Goal: Task Accomplishment & Management: Manage account settings

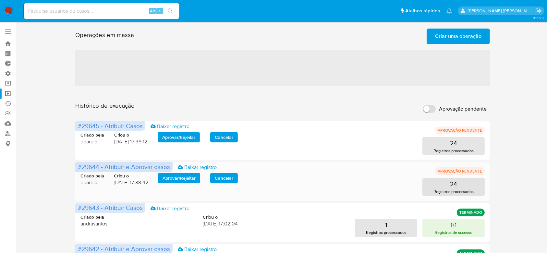
click at [185, 179] on span "Aprovar / Rejeitar" at bounding box center [178, 177] width 33 height 9
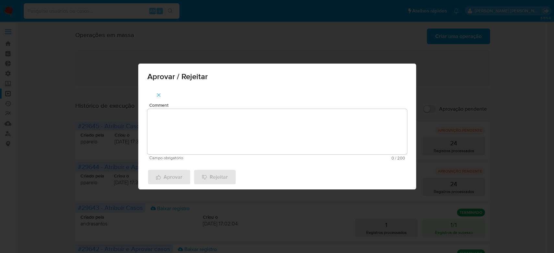
click at [220, 134] on textarea "Comment" at bounding box center [276, 131] width 259 height 45
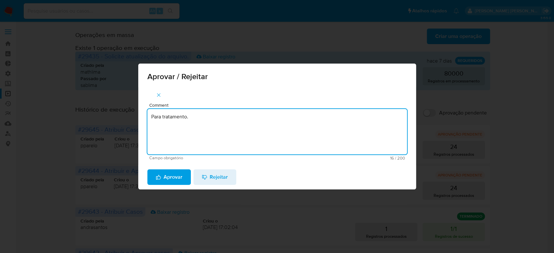
drag, startPoint x: 211, startPoint y: 128, endPoint x: 135, endPoint y: 123, distance: 76.4
click at [135, 123] on div "Aprovar / Rejeitar Comment Para tratamento. Campo obrigatório 16 / 200 184 cara…" at bounding box center [277, 126] width 554 height 253
click at [176, 131] on textarea "Para tratamento." at bounding box center [276, 131] width 259 height 45
type textarea "Para tratamento."
click at [178, 177] on span "Aprovar" at bounding box center [169, 177] width 27 height 14
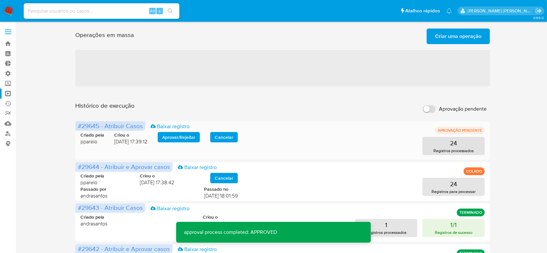
click at [175, 138] on span "Aprovar / Rejeitar" at bounding box center [178, 137] width 33 height 9
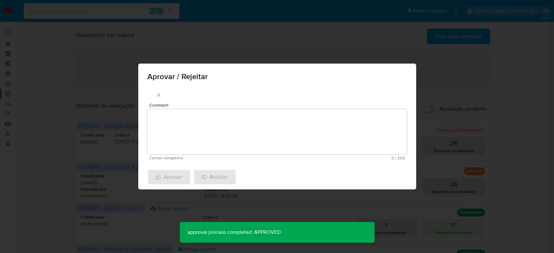
click at [174, 144] on textarea "Comment" at bounding box center [276, 131] width 259 height 45
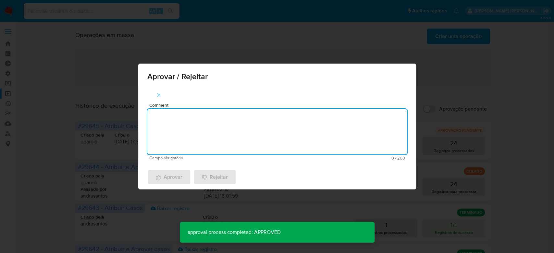
paste textarea "Para tratamento."
type textarea "Para tratamento."
click at [171, 183] on span "Aprovar" at bounding box center [169, 177] width 27 height 14
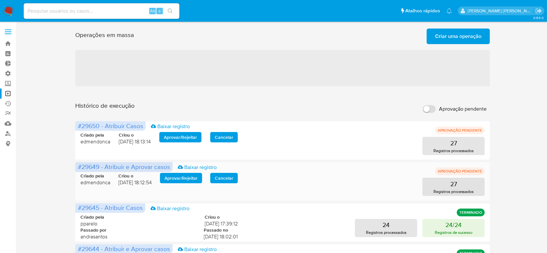
click at [178, 180] on span "Aprovar / Rejeitar" at bounding box center [180, 177] width 33 height 9
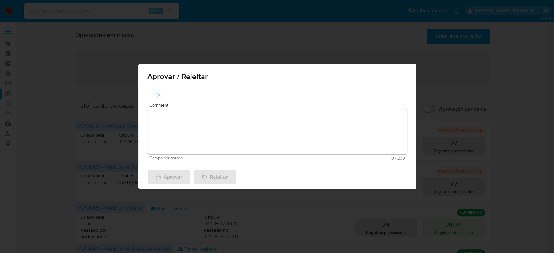
click at [204, 142] on textarea "Comment" at bounding box center [276, 131] width 259 height 45
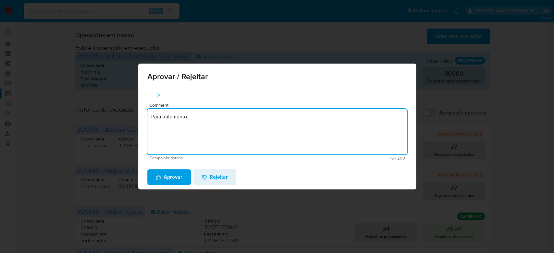
drag, startPoint x: 197, startPoint y: 110, endPoint x: 142, endPoint y: 113, distance: 55.2
click at [142, 113] on div "Comment Para tratamento. Campo obrigatório 16 / 200 184 caracteres restantes" at bounding box center [277, 126] width 278 height 78
click at [192, 147] on textarea "Para tratamento." at bounding box center [276, 131] width 259 height 45
type textarea "Para tratamento."
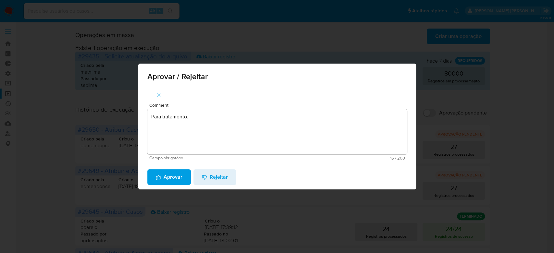
click at [183, 189] on div "Aprovar Rejeitar" at bounding box center [277, 177] width 278 height 25
click at [170, 174] on span "Aprovar" at bounding box center [169, 177] width 27 height 14
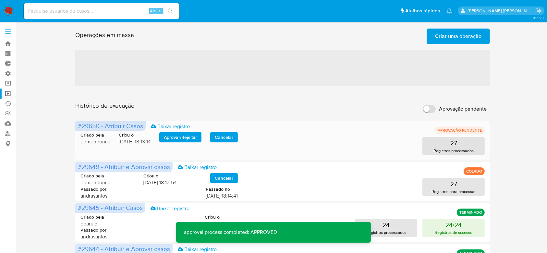
click at [172, 136] on span "Aprovar / Rejeitar" at bounding box center [180, 137] width 33 height 9
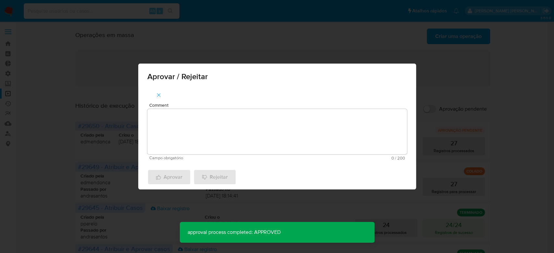
click at [173, 136] on textarea "Comment" at bounding box center [276, 131] width 259 height 45
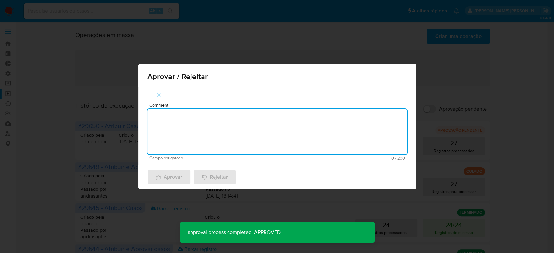
paste textarea "Para tratamento."
type textarea "Para tratamento."
click at [163, 179] on span "Aprovar" at bounding box center [169, 177] width 27 height 14
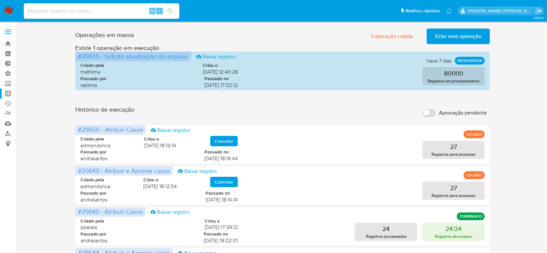
click at [73, 8] on input at bounding box center [102, 11] width 156 height 8
paste input "VCOLKPIU77vKgh83okpUKqj7"
type input "VCOLKPIU77vKgh83okpUKqj7"
click at [171, 13] on icon "search-icon" at bounding box center [170, 10] width 5 height 5
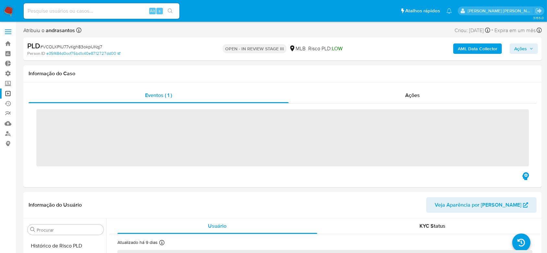
scroll to position [290, 0]
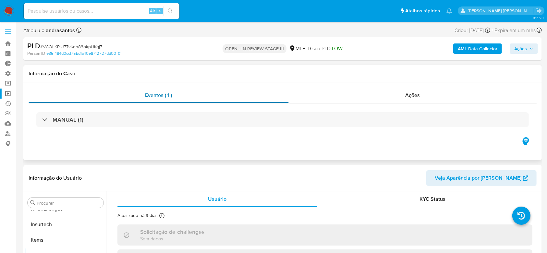
select select "10"
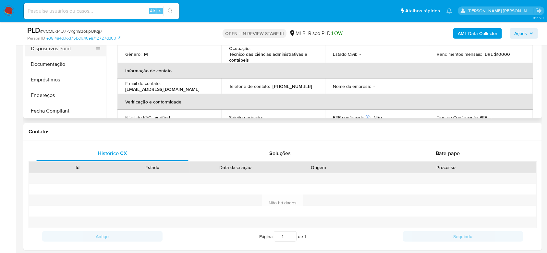
scroll to position [43, 0]
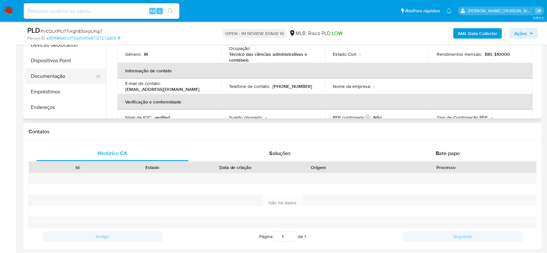
click at [49, 76] on button "Documentação" at bounding box center [63, 76] width 76 height 16
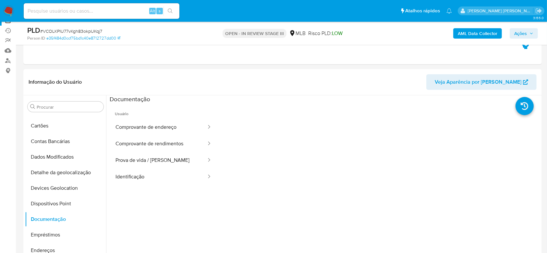
scroll to position [50, 0]
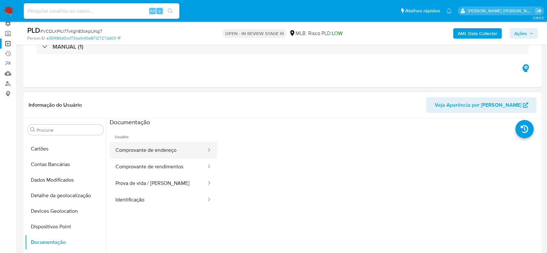
click at [146, 149] on button "Comprovante de endereço" at bounding box center [158, 150] width 97 height 17
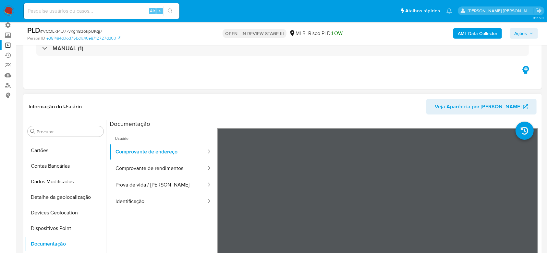
scroll to position [36, 0]
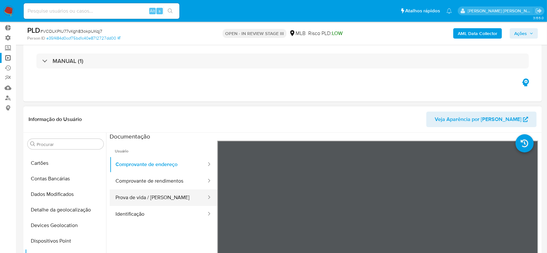
click at [158, 197] on button "Prova de vida / Selfie" at bounding box center [158, 197] width 97 height 17
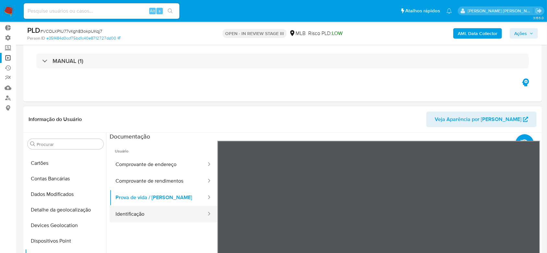
click at [145, 212] on button "Identificação" at bounding box center [158, 214] width 97 height 17
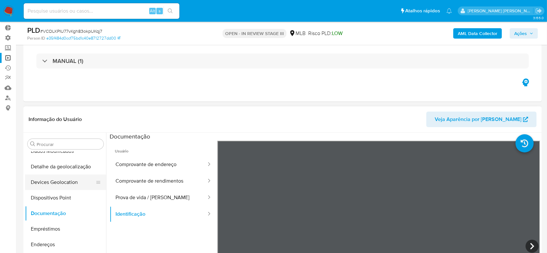
scroll to position [173, 0]
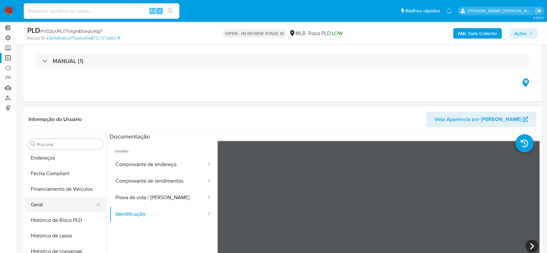
click at [45, 204] on button "Geral" at bounding box center [63, 205] width 76 height 16
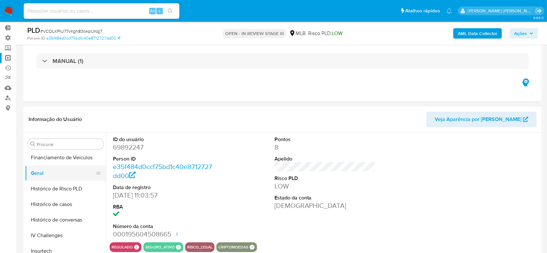
scroll to position [216, 0]
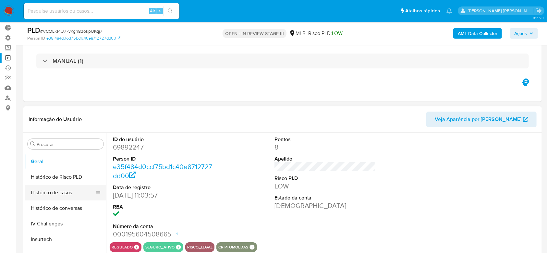
click at [54, 193] on button "Histórico de casos" at bounding box center [63, 193] width 76 height 16
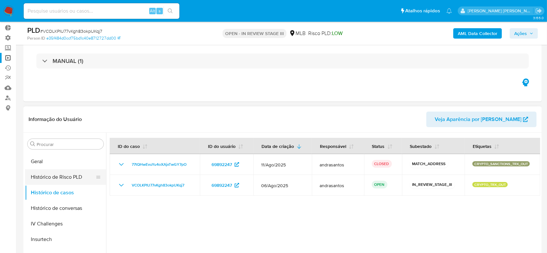
scroll to position [259, 0]
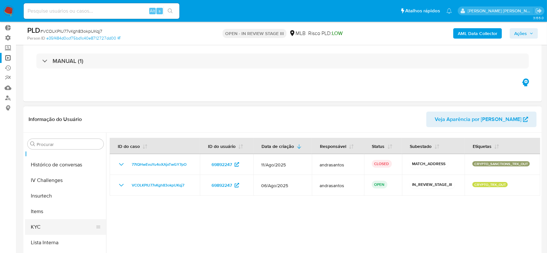
click at [36, 228] on button "KYC" at bounding box center [63, 227] width 76 height 16
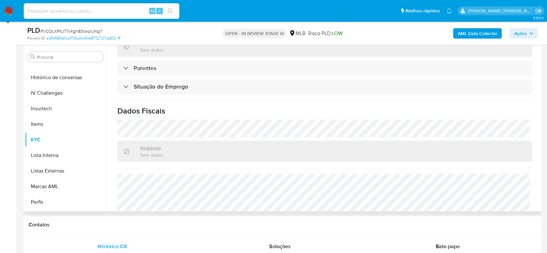
scroll to position [284, 0]
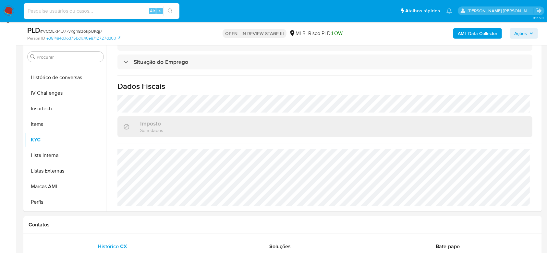
click at [78, 9] on input at bounding box center [102, 11] width 156 height 8
paste input "CN4hw0xacVkkaAe8ugksqujj"
type input "CN4hw0xacVkkaAe8ugksqujj"
click at [171, 11] on icon "search-icon" at bounding box center [170, 10] width 5 height 5
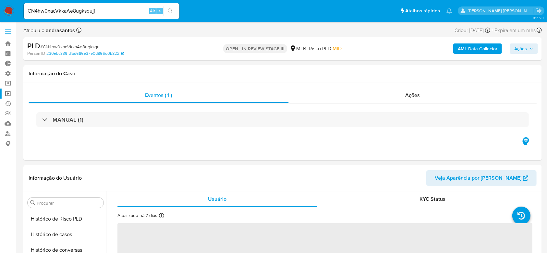
scroll to position [290, 0]
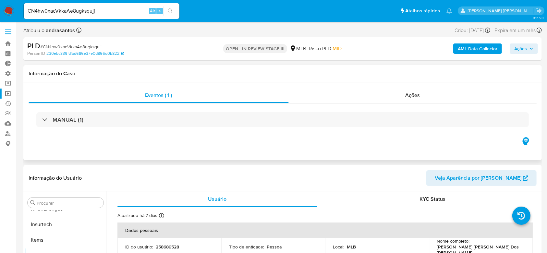
select select "10"
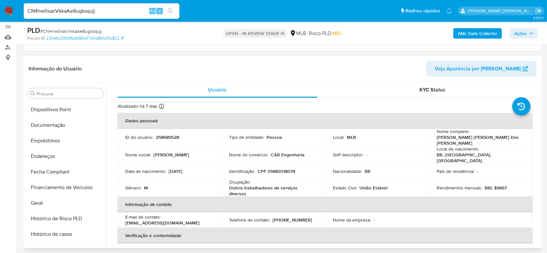
scroll to position [117, 0]
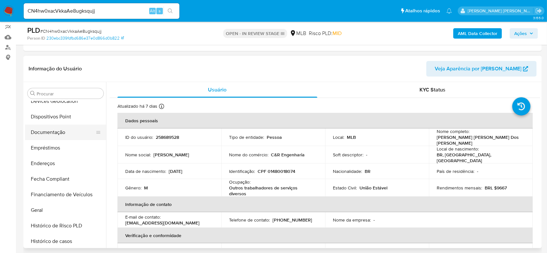
click at [59, 134] on button "Documentação" at bounding box center [63, 133] width 76 height 16
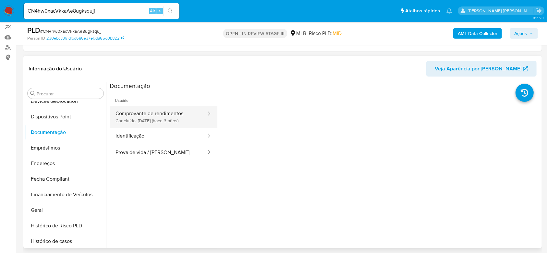
click at [174, 119] on button "Comprovante de rendimentos Concluído: 18/07/2022 (hace 3 años)" at bounding box center [158, 117] width 97 height 22
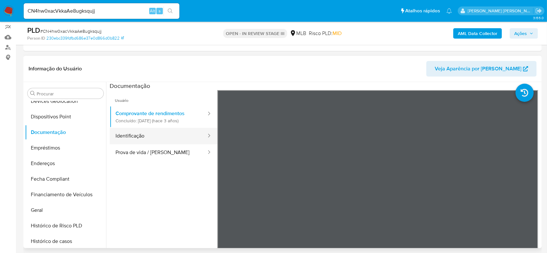
click at [146, 137] on button "Identificação" at bounding box center [158, 136] width 97 height 17
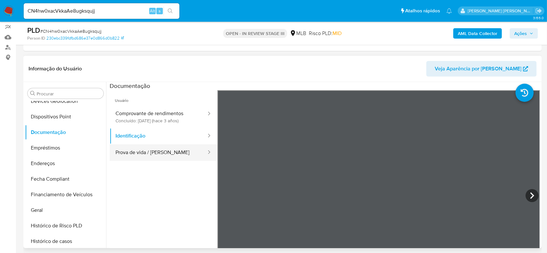
click at [127, 156] on button "Prova de vida / Selfie" at bounding box center [158, 152] width 97 height 17
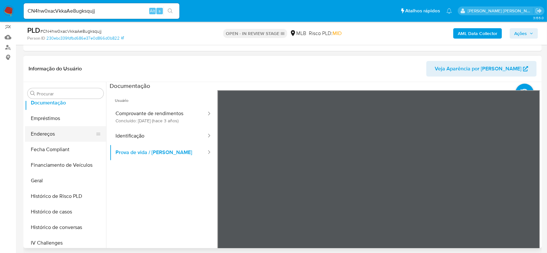
scroll to position [160, 0]
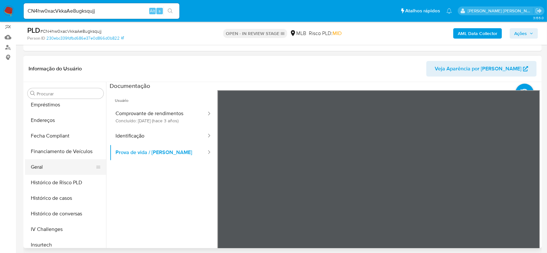
click at [43, 167] on button "Geral" at bounding box center [63, 167] width 76 height 16
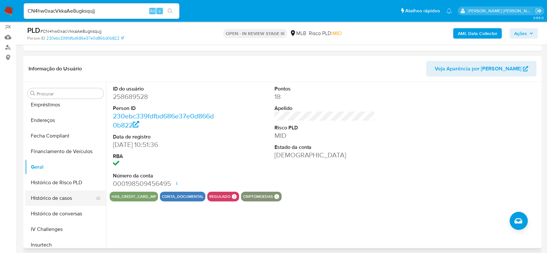
scroll to position [203, 0]
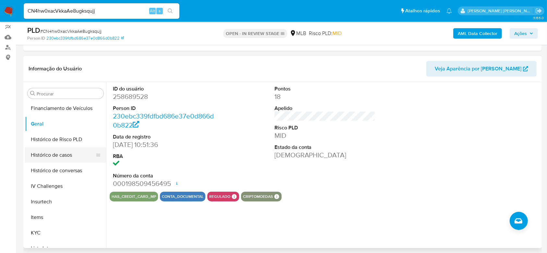
click at [49, 155] on button "Histórico de casos" at bounding box center [63, 155] width 76 height 16
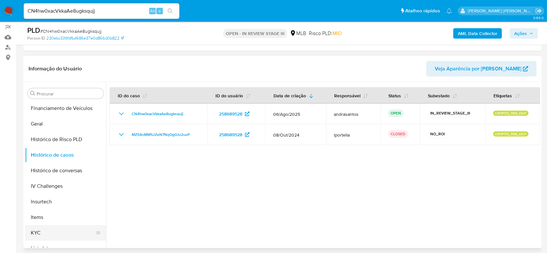
click at [41, 235] on button "KYC" at bounding box center [63, 233] width 76 height 16
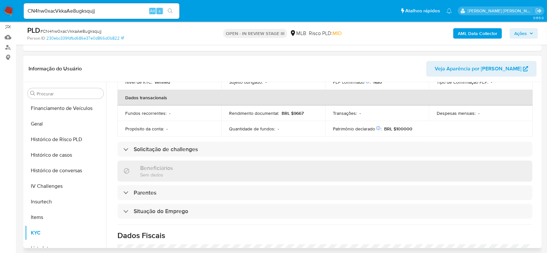
scroll to position [173, 0]
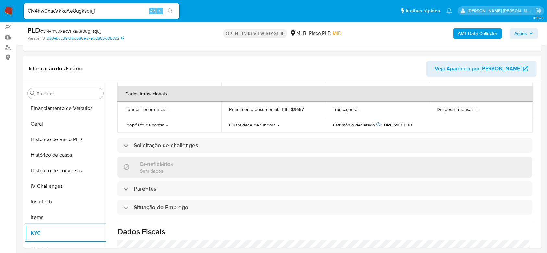
click at [78, 9] on input "CN4hw0xacVkkaAe8ugksqujj" at bounding box center [102, 11] width 156 height 8
paste input "oPmsQIcW1rA1sdCyJVTytoRK"
type input "oPmsQIcW1rA1sdCyJVTytoRK"
click at [172, 12] on icon "search-icon" at bounding box center [170, 10] width 5 height 5
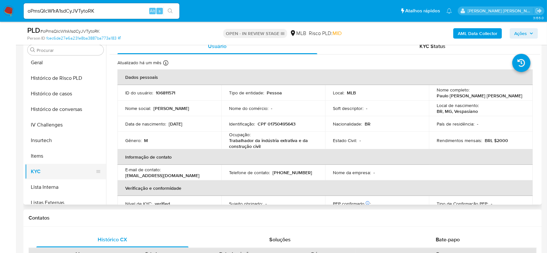
scroll to position [203, 0]
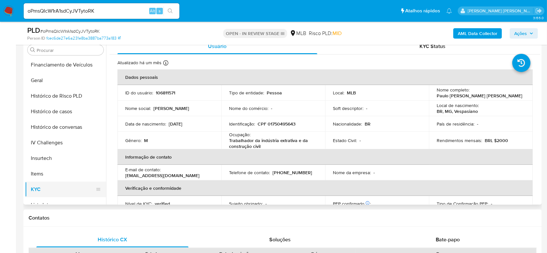
select select "10"
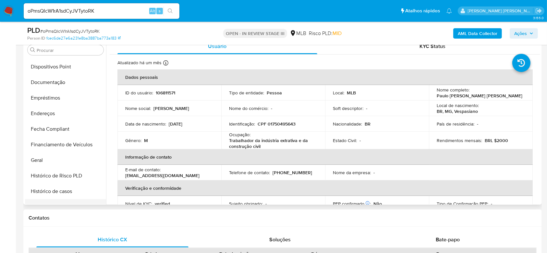
scroll to position [117, 0]
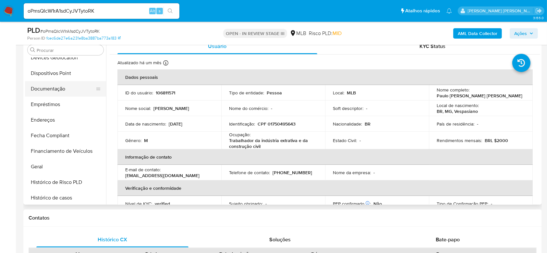
click at [60, 89] on button "Documentação" at bounding box center [63, 89] width 76 height 16
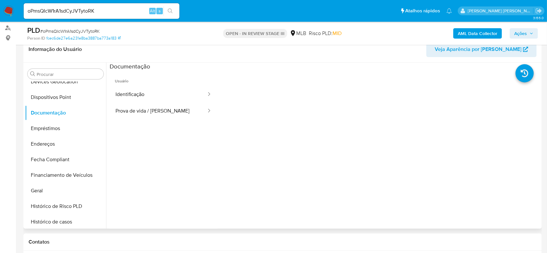
scroll to position [86, 0]
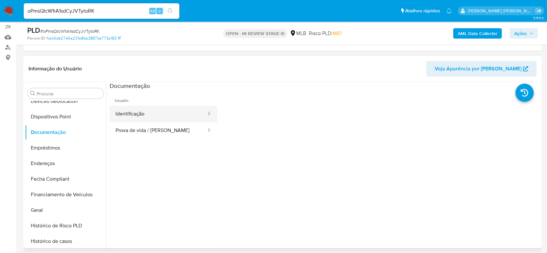
click at [149, 115] on button "Identificação" at bounding box center [158, 114] width 97 height 17
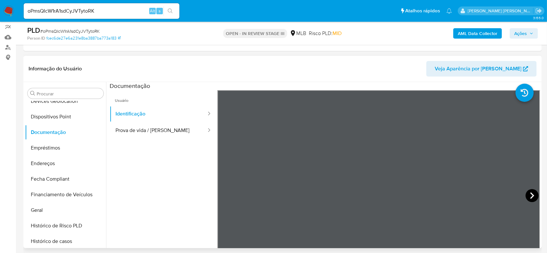
click at [533, 194] on icon at bounding box center [531, 195] width 13 height 13
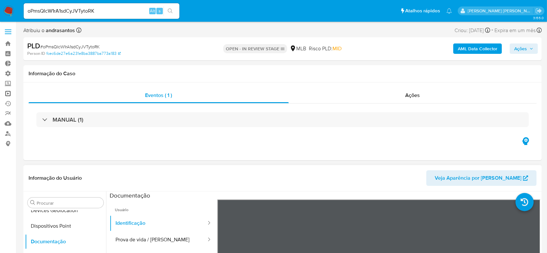
drag, startPoint x: 9, startPoint y: 93, endPoint x: 14, endPoint y: 94, distance: 5.6
click at [9, 94] on link "Operações em massa" at bounding box center [38, 94] width 77 height 10
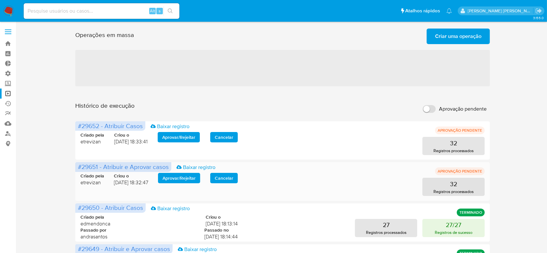
click at [188, 179] on span "Aprovar / Rejeitar" at bounding box center [178, 177] width 33 height 9
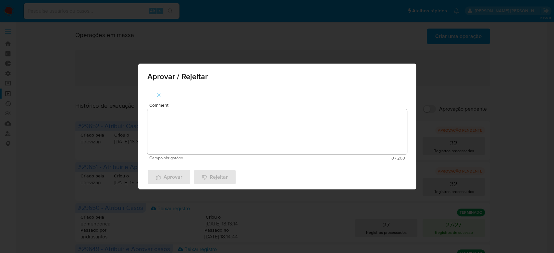
click at [222, 126] on textarea "Comment" at bounding box center [276, 131] width 259 height 45
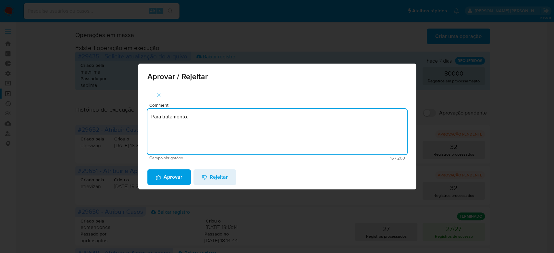
drag, startPoint x: 206, startPoint y: 119, endPoint x: 143, endPoint y: 113, distance: 63.5
click at [143, 113] on div "Comment Para tratamento. Campo obrigatório 16 / 200 184 caracteres restantes" at bounding box center [277, 126] width 278 height 78
click at [166, 134] on textarea "Para tratamento." at bounding box center [276, 131] width 259 height 45
type textarea "Para tratamento."
click at [167, 170] on span "Aprovar" at bounding box center [169, 177] width 27 height 14
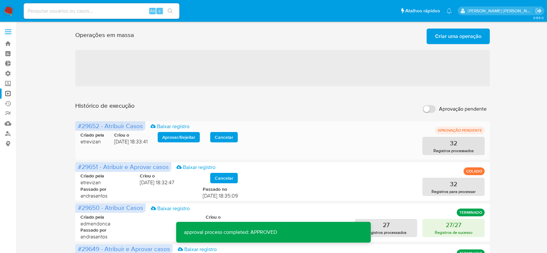
click at [172, 142] on span "Aprovar / Rejeitar" at bounding box center [178, 137] width 33 height 9
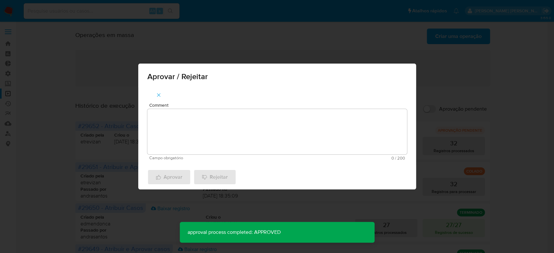
click at [173, 153] on textarea "Comment" at bounding box center [276, 131] width 259 height 45
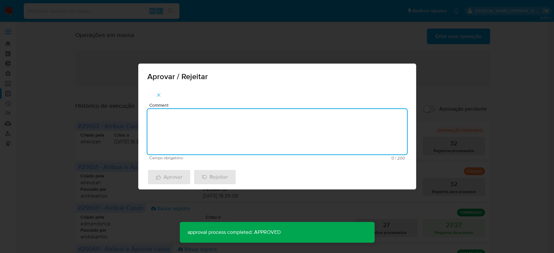
paste textarea "Para tratamento."
type textarea "Para tratamento."
click at [169, 181] on span "Aprovar" at bounding box center [169, 177] width 27 height 14
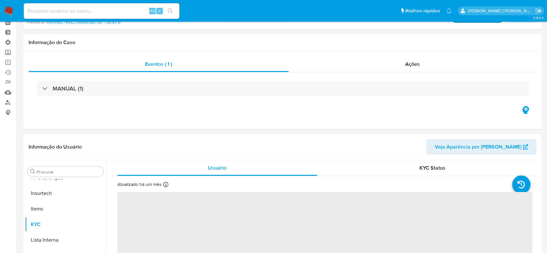
scroll to position [86, 0]
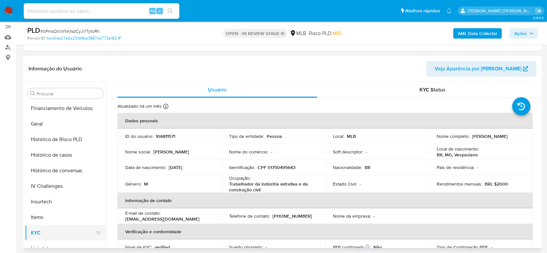
select select "10"
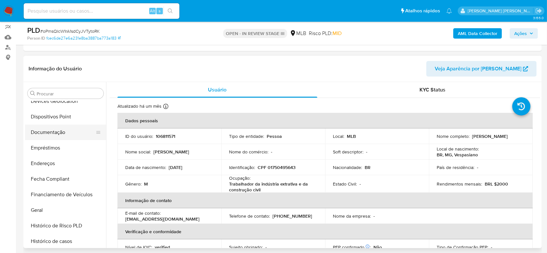
click at [64, 134] on button "Documentação" at bounding box center [63, 133] width 76 height 16
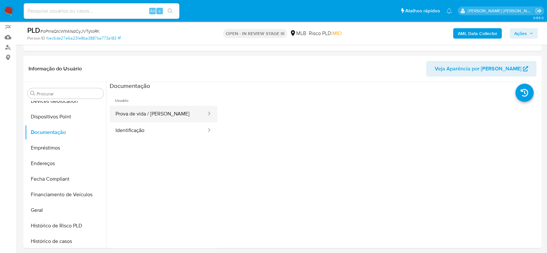
click at [165, 106] on button "Prova de vida / Selfie" at bounding box center [158, 114] width 97 height 17
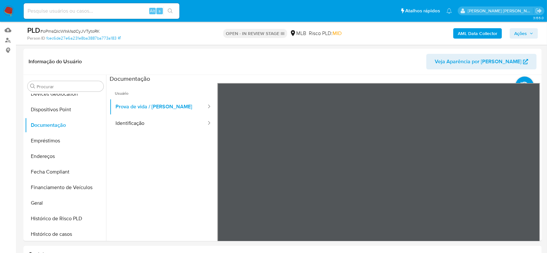
scroll to position [119, 0]
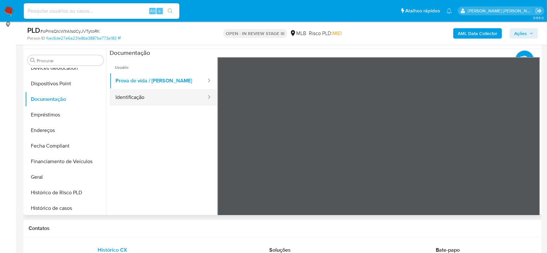
click at [124, 100] on button "Identificação" at bounding box center [158, 97] width 97 height 17
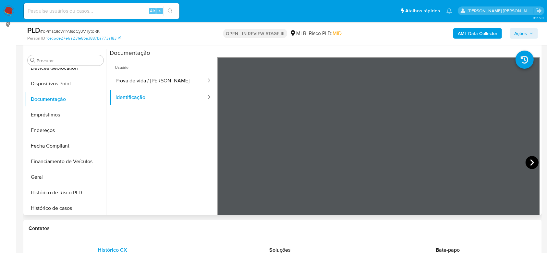
click at [532, 163] on icon at bounding box center [531, 162] width 13 height 13
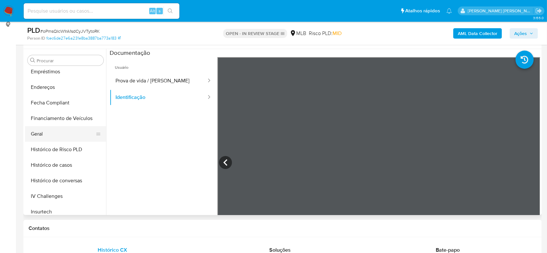
click at [45, 135] on button "Geral" at bounding box center [63, 134] width 76 height 16
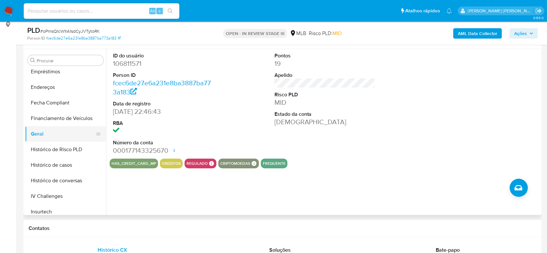
scroll to position [203, 0]
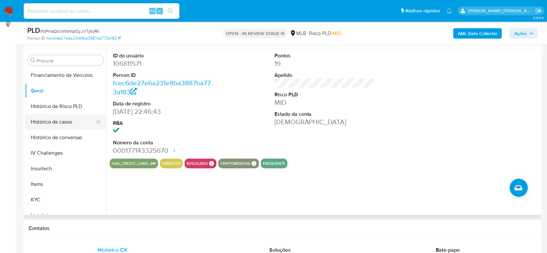
click at [47, 120] on button "Histórico de casos" at bounding box center [63, 122] width 76 height 16
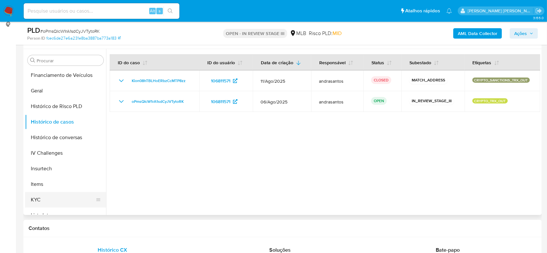
click at [37, 201] on button "KYC" at bounding box center [63, 200] width 76 height 16
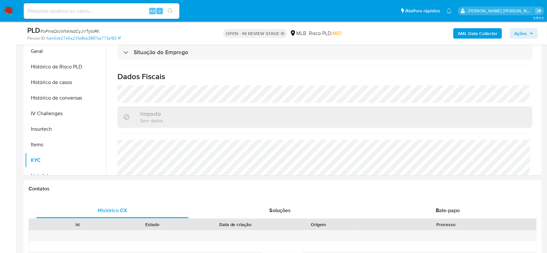
scroll to position [259, 0]
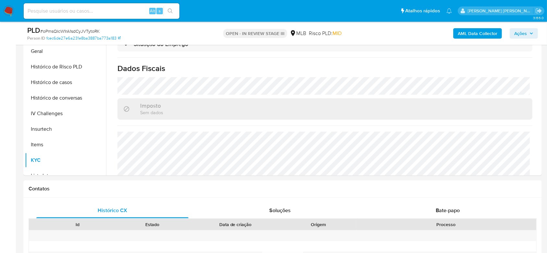
click at [78, 10] on input at bounding box center [102, 11] width 156 height 8
paste input "ggiaqLkfaojDGXRe3I8BagOV"
type input "ggiaqLkfaojDGXRe3I8BagOV"
click at [173, 12] on button "search-icon" at bounding box center [169, 10] width 13 height 9
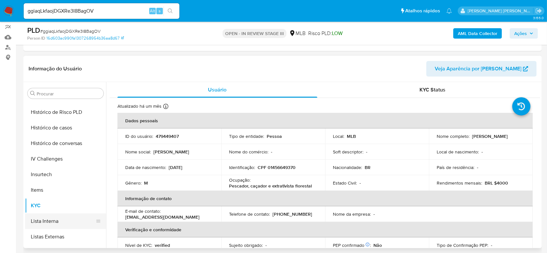
scroll to position [117, 0]
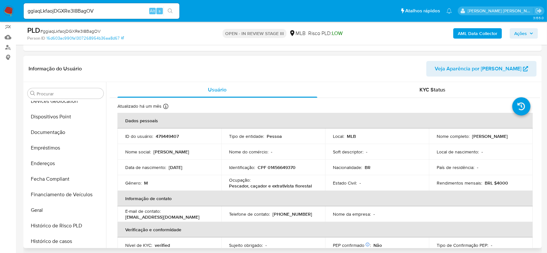
select select "10"
click at [45, 130] on button "Documentação" at bounding box center [63, 133] width 76 height 16
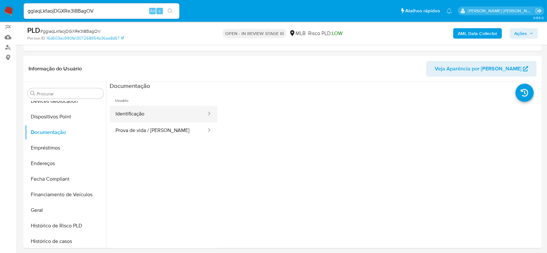
click at [172, 117] on button "Identificação" at bounding box center [158, 114] width 97 height 17
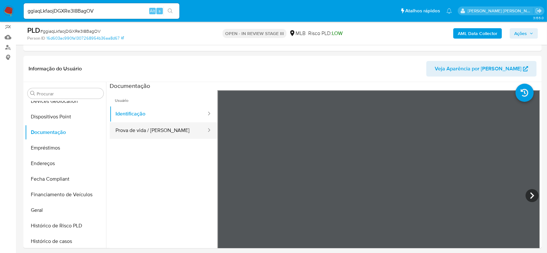
click at [144, 130] on button "Prova de vida / Selfie" at bounding box center [158, 130] width 97 height 17
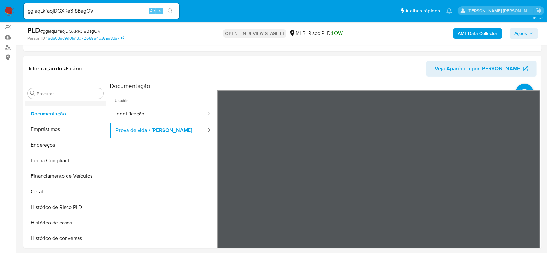
scroll to position [160, 0]
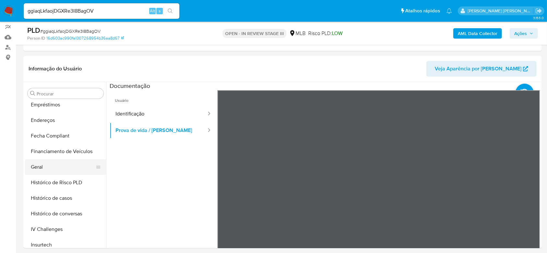
click at [44, 162] on button "Geral" at bounding box center [63, 167] width 76 height 16
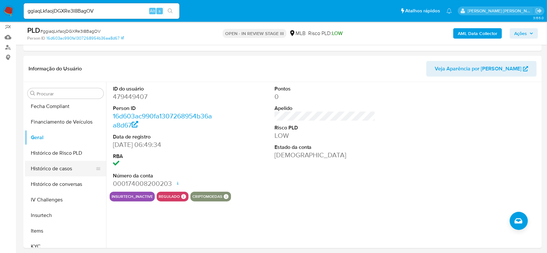
scroll to position [203, 0]
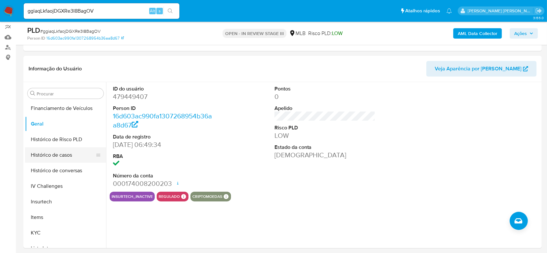
click at [52, 156] on button "Histórico de casos" at bounding box center [63, 155] width 76 height 16
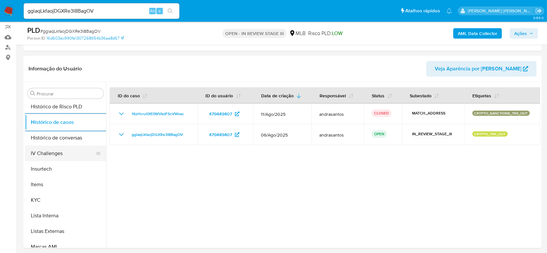
scroll to position [246, 0]
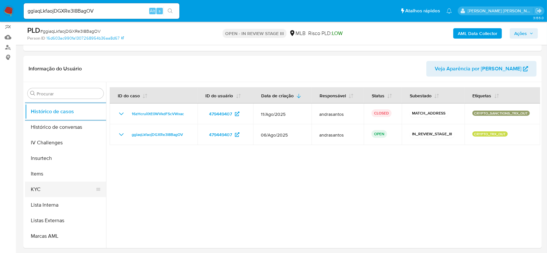
click at [55, 186] on button "KYC" at bounding box center [63, 190] width 76 height 16
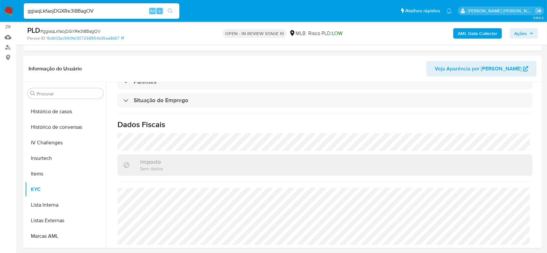
scroll to position [276, 0]
click at [80, 8] on input "ggiaqLkfaojDGXRe3I8BagOV" at bounding box center [102, 11] width 156 height 8
paste input "oPmsQIcW1rA1sdCyJVTytoRK"
type input "oPmsQIcW1rA1sdCyJVTytoRK"
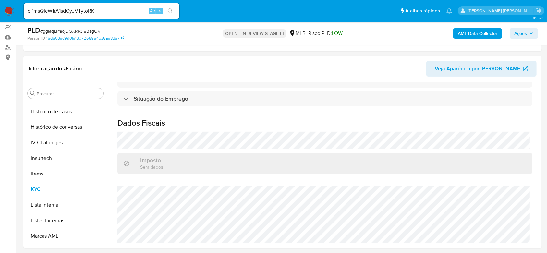
click at [174, 8] on button "search-icon" at bounding box center [169, 10] width 13 height 9
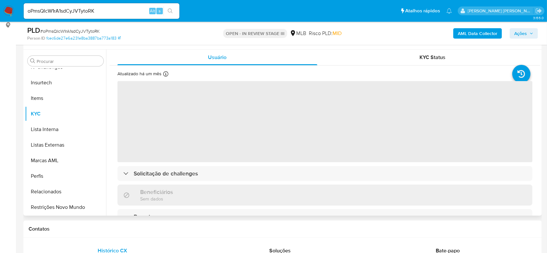
scroll to position [130, 0]
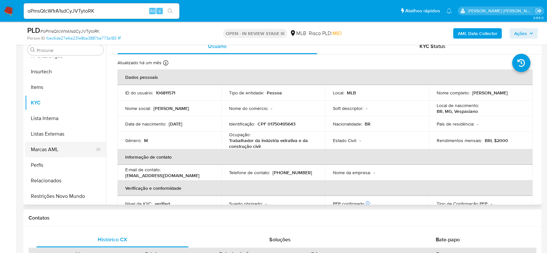
select select "10"
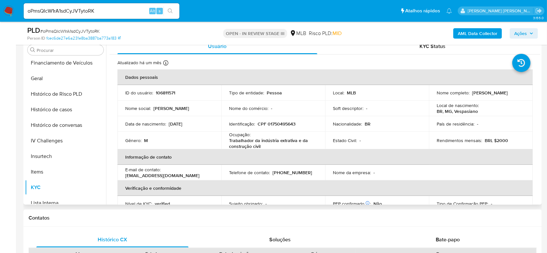
scroll to position [203, 0]
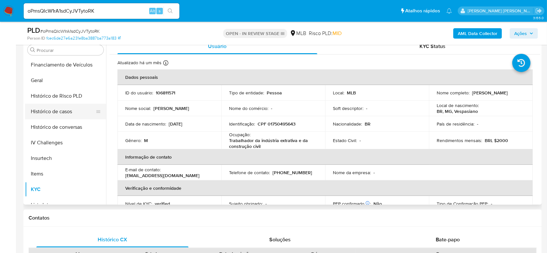
click at [60, 114] on button "Histórico de casos" at bounding box center [63, 112] width 76 height 16
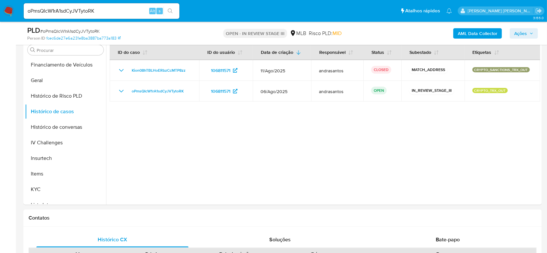
click at [62, 9] on input "oPmsQIcW1rA1sdCyJVTytoRK" at bounding box center [102, 11] width 156 height 8
paste input "ggiaqLkfaojDGXRe3I8BagOV"
type input "ggiaqLkfaojDGXRe3I8BagOV"
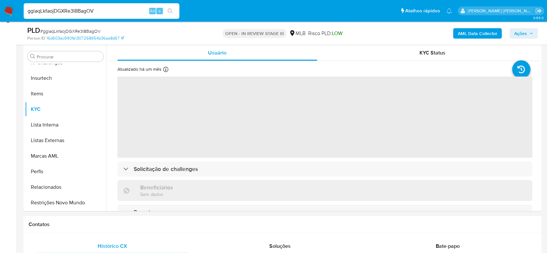
scroll to position [130, 0]
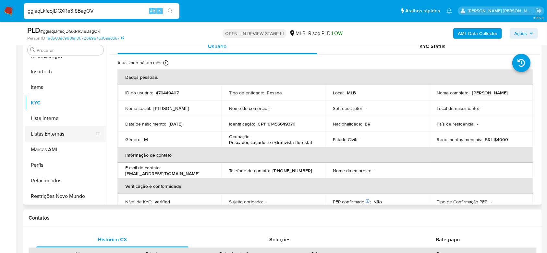
select select "10"
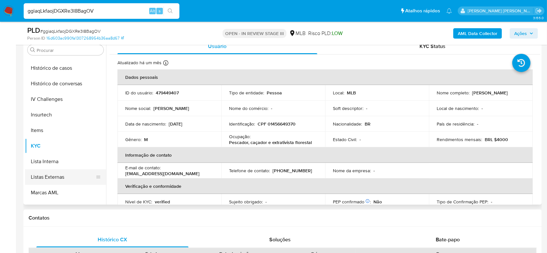
scroll to position [73, 0]
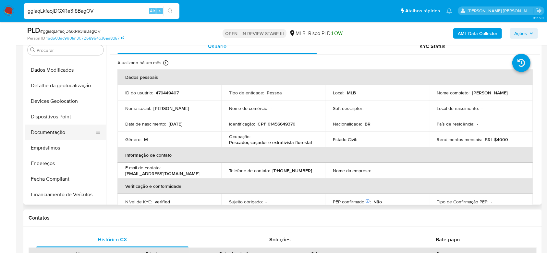
click at [58, 134] on button "Documentação" at bounding box center [63, 133] width 76 height 16
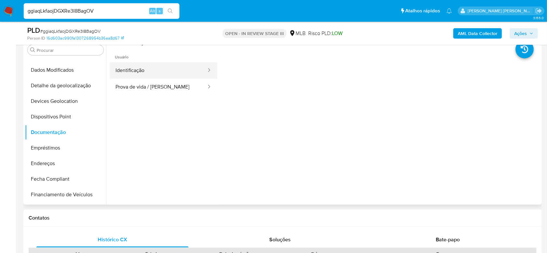
click at [137, 71] on button "Identificação" at bounding box center [158, 70] width 97 height 17
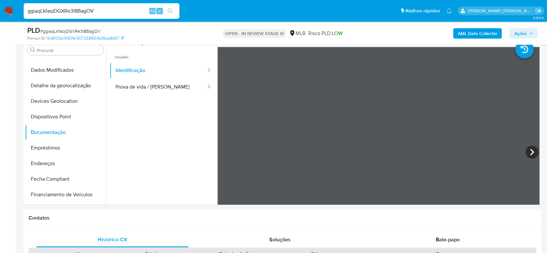
click at [72, 11] on input "ggiaqLkfaojDGXRe3I8BagOV" at bounding box center [102, 11] width 156 height 8
paste input "9q61tifaXsNklD6q8gEfVMKS"
click at [72, 7] on input "ggiaqLkfaojDGXRe9q61tifaXsNklD6q8gEfVMKS3I8BagOV" at bounding box center [102, 11] width 156 height 8
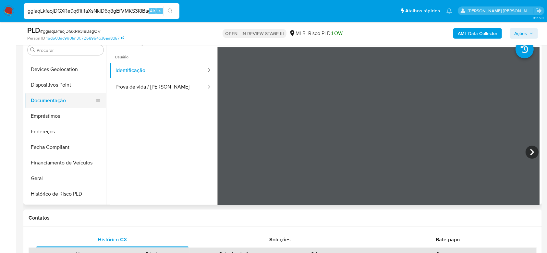
scroll to position [117, 0]
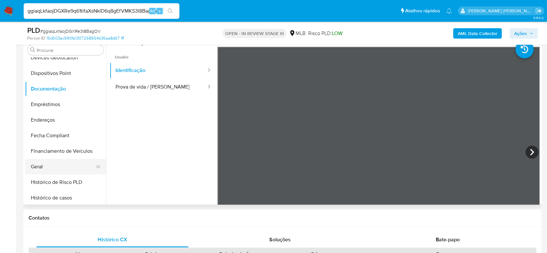
click at [51, 164] on button "Geral" at bounding box center [63, 167] width 76 height 16
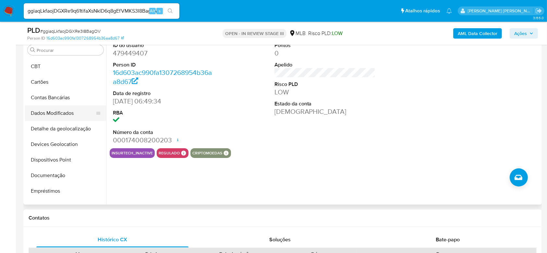
scroll to position [246, 0]
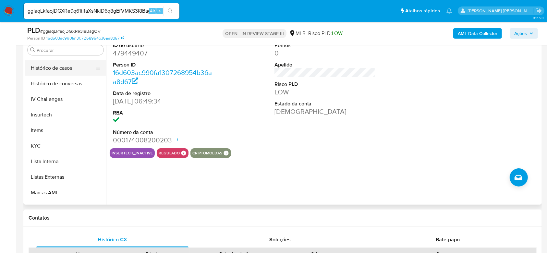
click at [51, 68] on button "Histórico de casos" at bounding box center [63, 68] width 76 height 16
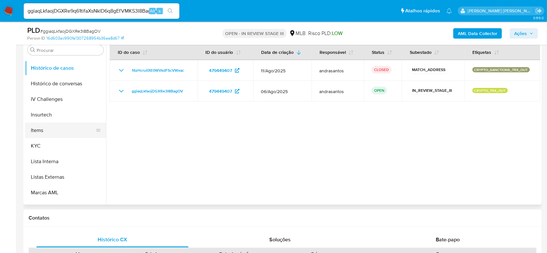
scroll to position [290, 0]
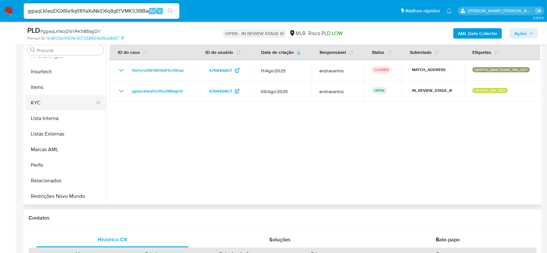
click at [51, 104] on button "KYC" at bounding box center [63, 103] width 76 height 16
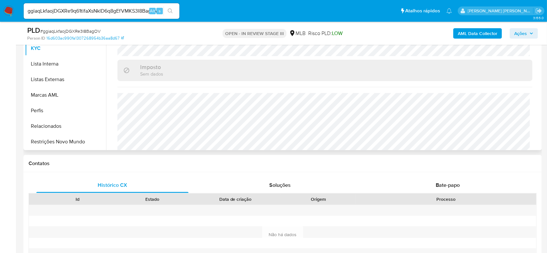
scroll to position [276, 0]
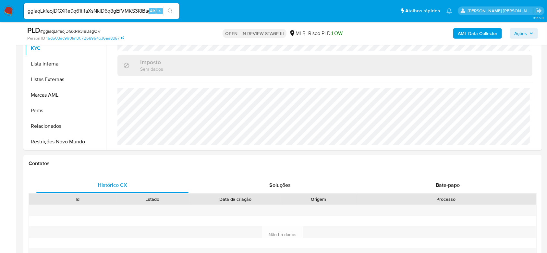
click at [93, 12] on input "ggiaqLkfaojDGXRe9q61tifaXsNklD6q8gEfVMKS3I8BagOV" at bounding box center [102, 11] width 156 height 8
paste input "9q61tifaXsNklD6q8gEfVMKS"
type input "9q61tifaXsNklD6q8gEfVMKS"
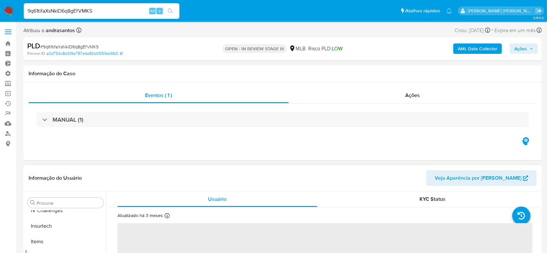
scroll to position [290, 0]
select select "10"
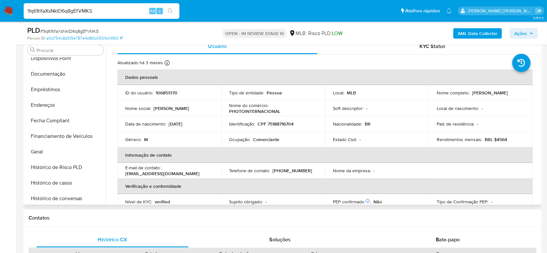
scroll to position [117, 0]
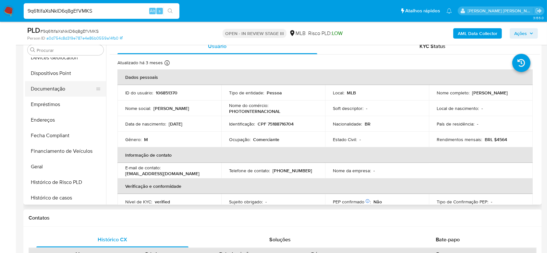
click at [52, 86] on button "Documentação" at bounding box center [63, 89] width 76 height 16
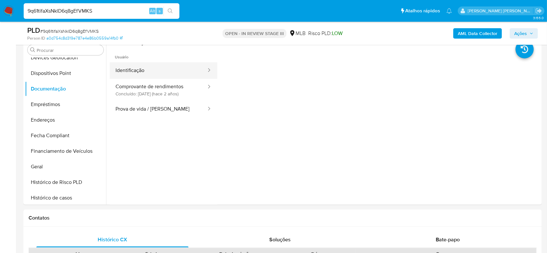
click at [145, 67] on button "Identificação" at bounding box center [158, 70] width 97 height 17
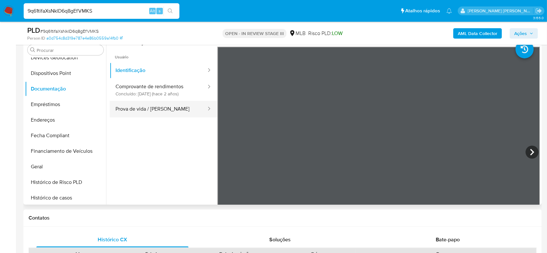
click at [165, 109] on button "Prova de vida / Selfie" at bounding box center [158, 109] width 97 height 17
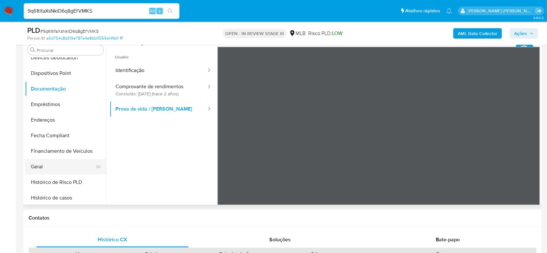
click at [52, 170] on button "Geral" at bounding box center [63, 167] width 76 height 16
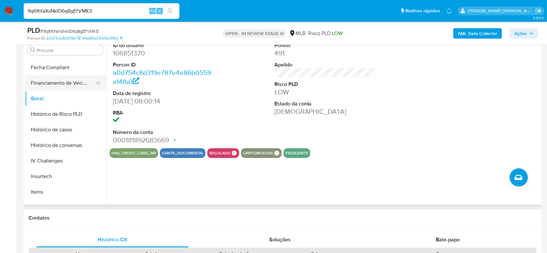
scroll to position [203, 0]
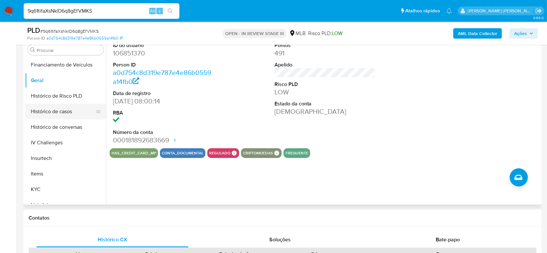
click at [53, 111] on button "Histórico de casos" at bounding box center [63, 112] width 76 height 16
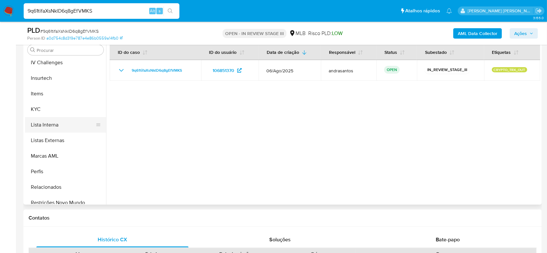
scroll to position [290, 0]
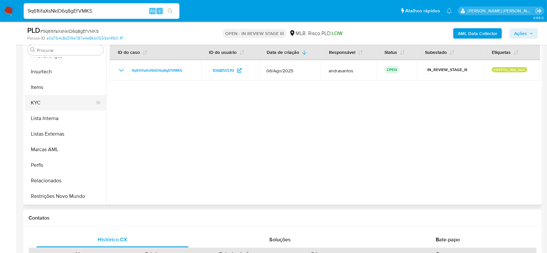
click at [42, 100] on button "KYC" at bounding box center [63, 103] width 76 height 16
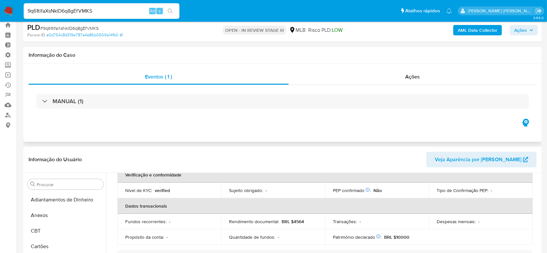
scroll to position [0, 0]
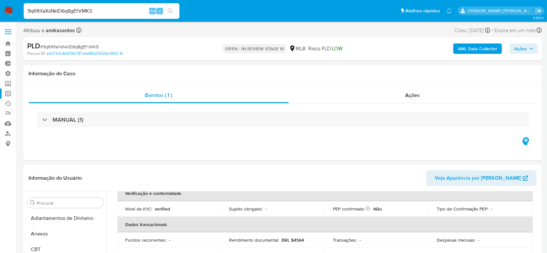
click at [6, 92] on link "Operações em massa" at bounding box center [38, 94] width 77 height 10
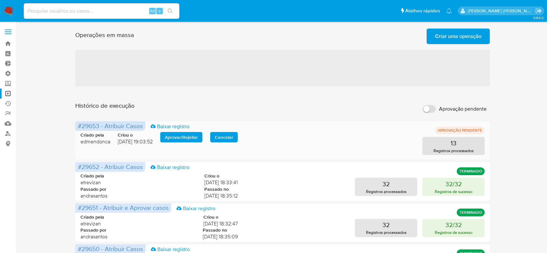
click at [185, 139] on span "Aprovar / Rejeitar" at bounding box center [181, 137] width 33 height 9
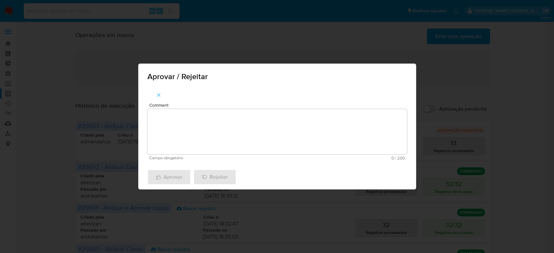
click at [210, 125] on textarea "Comment" at bounding box center [276, 131] width 259 height 45
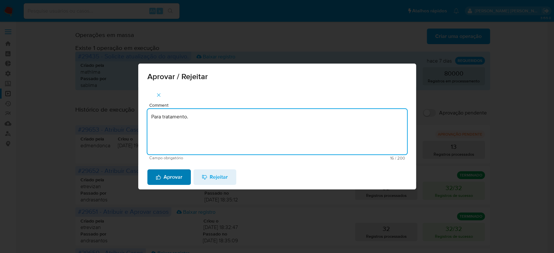
type textarea "Para tratamento."
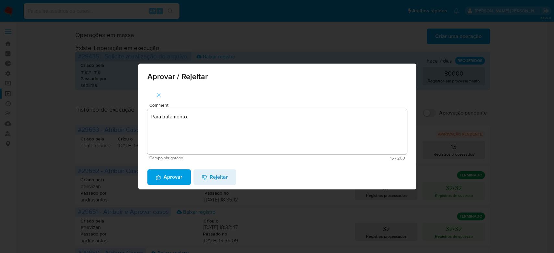
click at [175, 180] on span "Aprovar" at bounding box center [169, 177] width 27 height 14
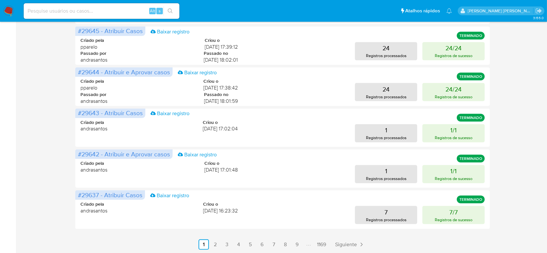
scroll to position [304, 0]
click at [213, 243] on link "2" at bounding box center [215, 244] width 10 height 10
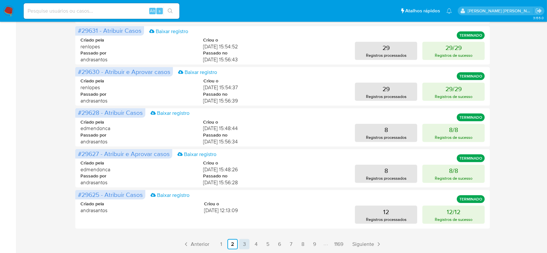
click at [244, 244] on link "3" at bounding box center [244, 244] width 10 height 10
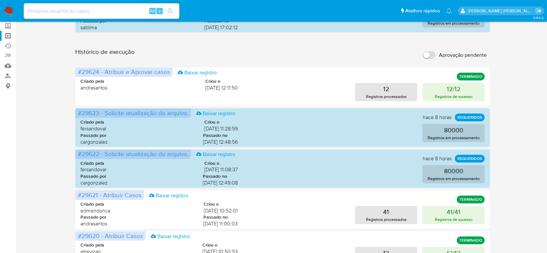
scroll to position [0, 0]
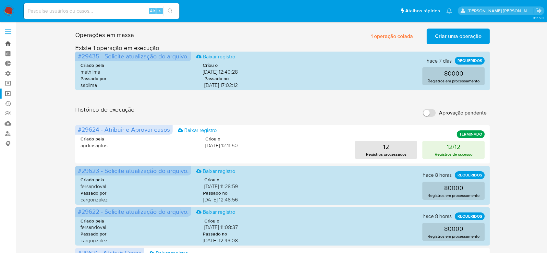
click at [9, 47] on link "Bandeja" at bounding box center [38, 44] width 77 height 10
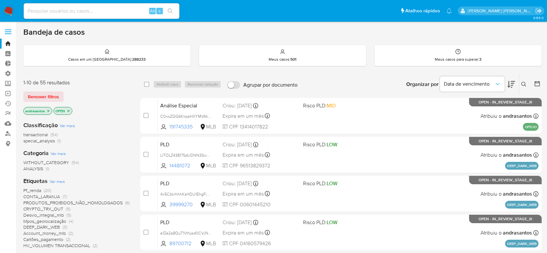
click at [47, 109] on icon "close-filter" at bounding box center [48, 111] width 4 height 4
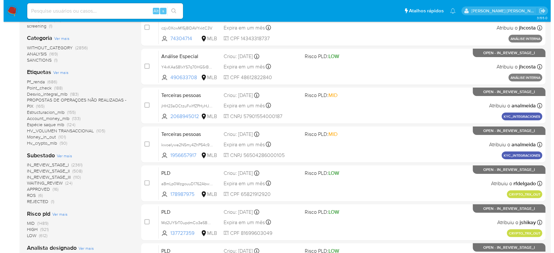
scroll to position [130, 0]
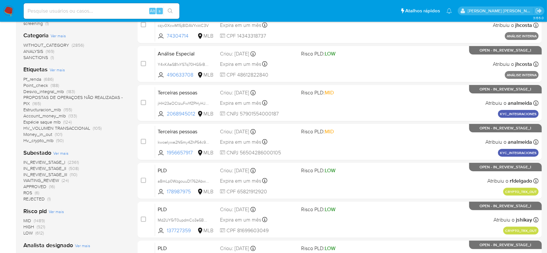
click at [62, 152] on span "Ver mais" at bounding box center [60, 153] width 15 height 6
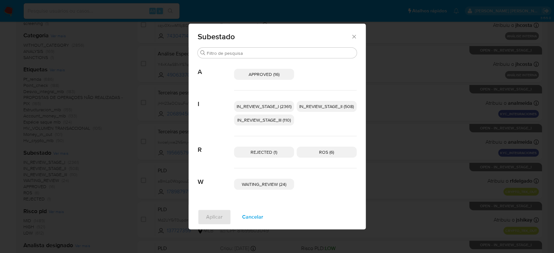
click at [261, 107] on span "IN_REVIEW_STAGE_I (2361)" at bounding box center [263, 106] width 55 height 6
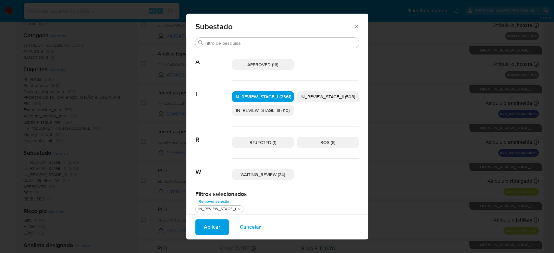
click at [326, 96] on span "IN_REVIEW_STAGE_II (508)" at bounding box center [327, 96] width 54 height 6
click at [215, 230] on span "Aplicar" at bounding box center [212, 227] width 17 height 14
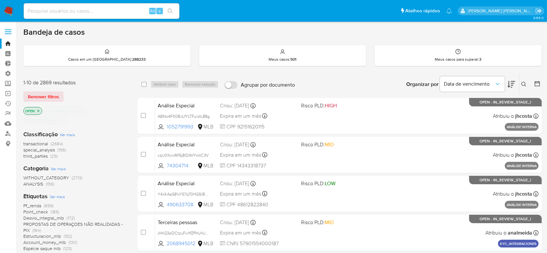
click at [537, 84] on icon at bounding box center [537, 83] width 6 height 6
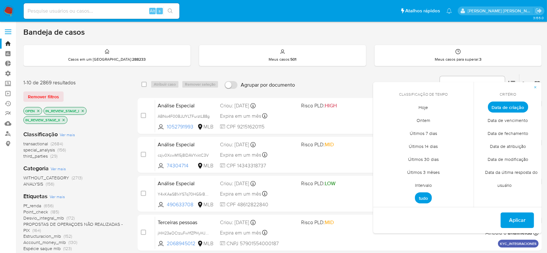
click at [423, 183] on span "Intervalo" at bounding box center [423, 185] width 30 height 13
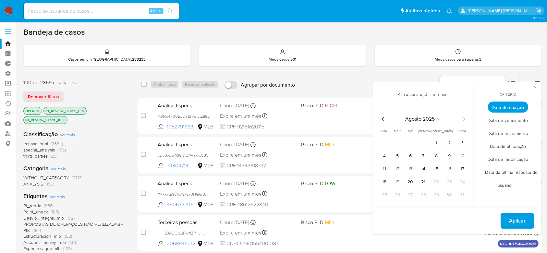
click at [383, 119] on icon "Mes anterior" at bounding box center [383, 119] width 8 height 8
click at [398, 145] on button "1" at bounding box center [397, 143] width 10 height 10
click at [463, 117] on icon "Mes siguiente" at bounding box center [463, 119] width 8 height 8
click at [447, 155] on button "9" at bounding box center [449, 156] width 10 height 10
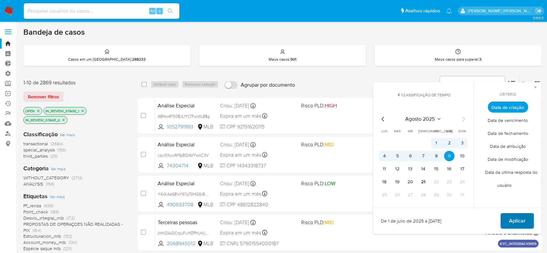
click at [515, 219] on span "Aplicar" at bounding box center [517, 221] width 17 height 14
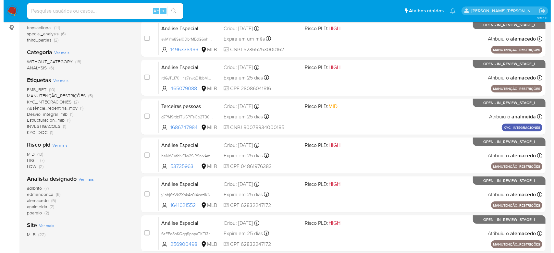
scroll to position [130, 0]
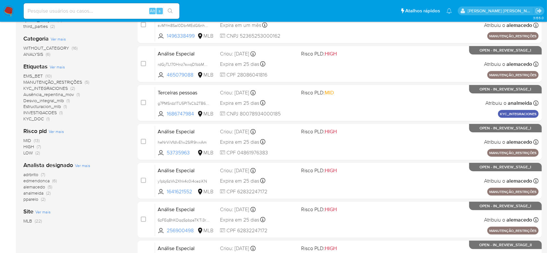
click at [83, 166] on span "Ver mais" at bounding box center [82, 165] width 15 height 6
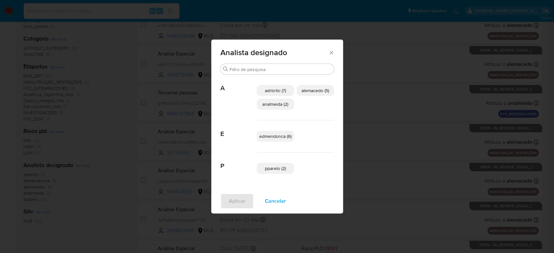
click at [272, 103] on span "analmeida (2)" at bounding box center [275, 104] width 26 height 6
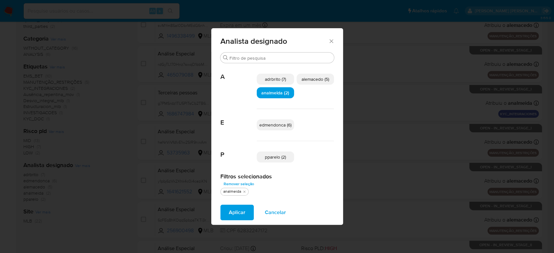
click at [235, 215] on span "Aplicar" at bounding box center [237, 212] width 17 height 14
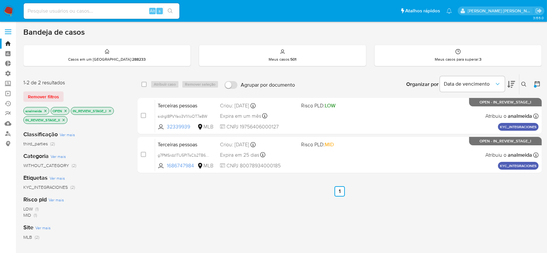
click at [45, 110] on icon "close-filter" at bounding box center [45, 111] width 2 height 2
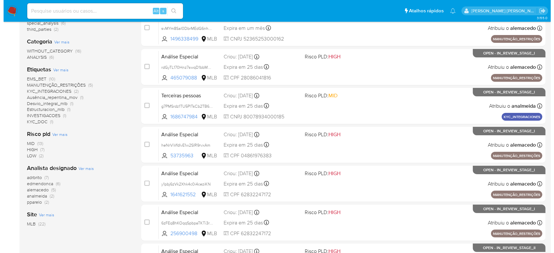
scroll to position [130, 0]
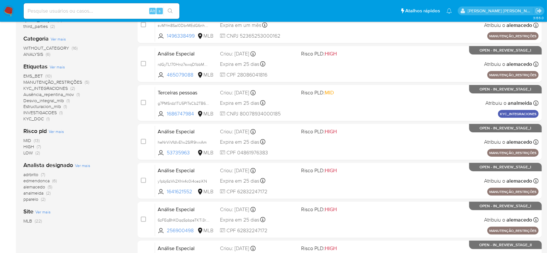
click at [79, 164] on span "Ver mais" at bounding box center [82, 165] width 15 height 6
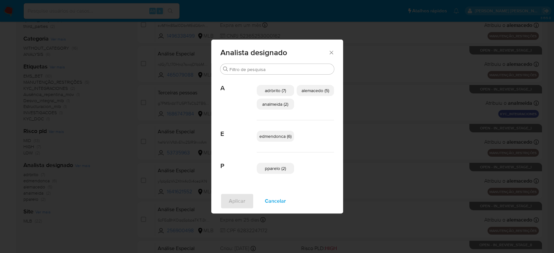
click at [275, 91] on span "adrbrito (7)" at bounding box center [275, 90] width 21 height 6
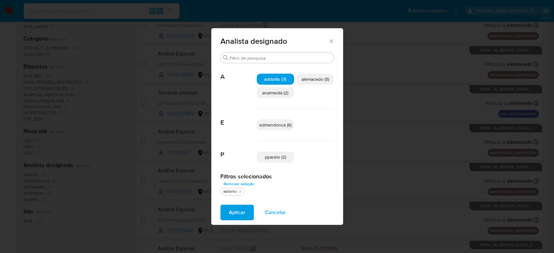
click at [239, 210] on span "Aplicar" at bounding box center [237, 212] width 17 height 14
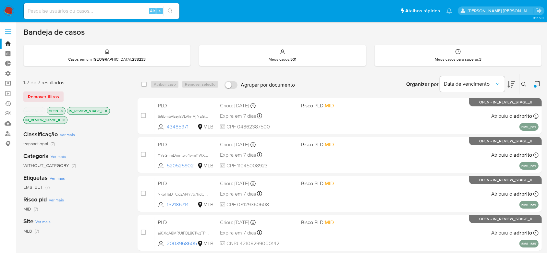
click at [42, 110] on icon "close-filter" at bounding box center [42, 111] width 2 height 2
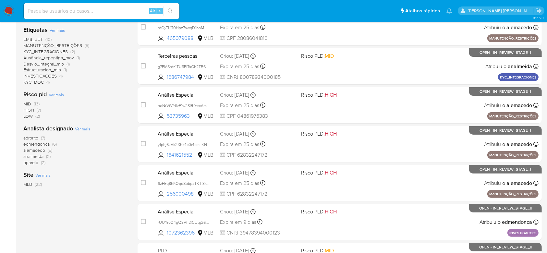
scroll to position [173, 0]
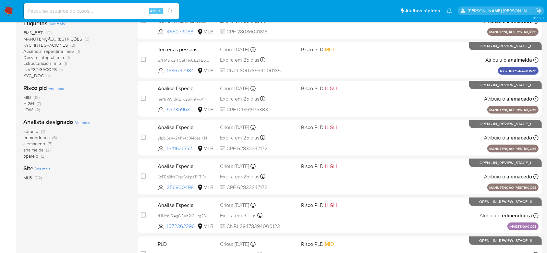
click at [49, 138] on span "edmendonca" at bounding box center [36, 137] width 26 height 6
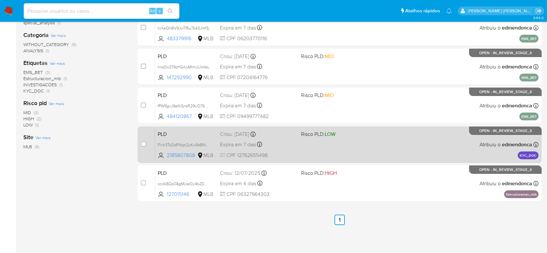
scroll to position [127, 0]
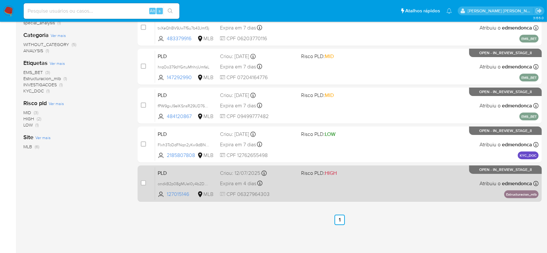
click at [290, 177] on div "PLD ondkB2p08gMUel0y4b2DcLx3 127015146 MLB Risco PLD: HIGH Criou: [DATE] Criou:…" at bounding box center [346, 183] width 383 height 33
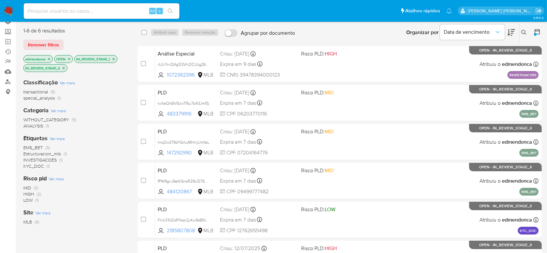
scroll to position [41, 0]
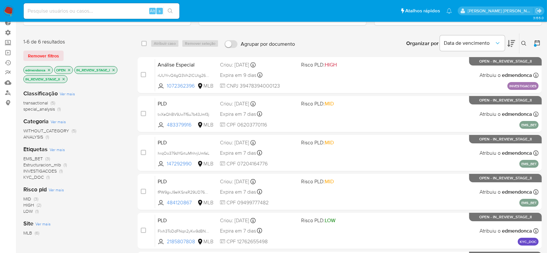
click at [51, 71] on icon "close-filter" at bounding box center [49, 70] width 4 height 4
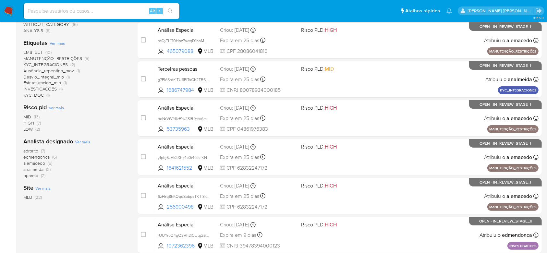
scroll to position [171, 0]
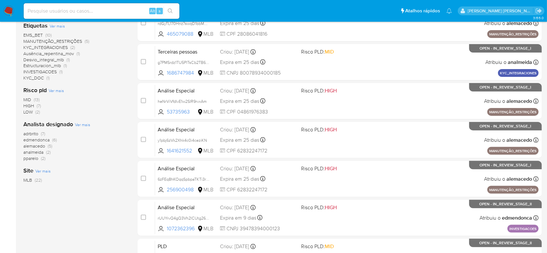
click at [35, 147] on span "alemacedo" at bounding box center [34, 146] width 22 height 6
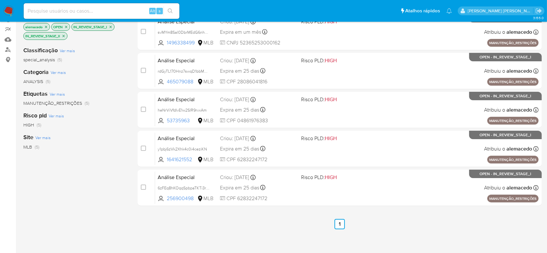
scroll to position [41, 0]
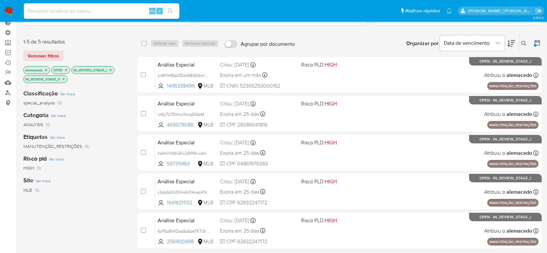
click at [47, 70] on icon "close-filter" at bounding box center [46, 70] width 4 height 4
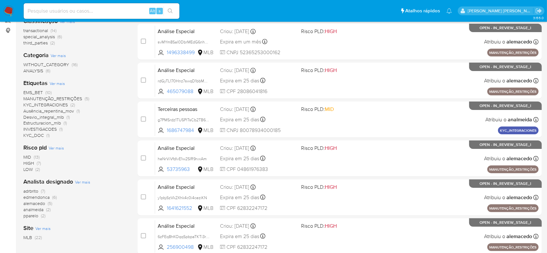
scroll to position [127, 0]
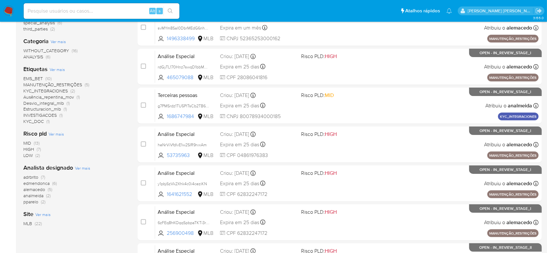
click at [34, 202] on span "pparelo" at bounding box center [30, 201] width 15 height 6
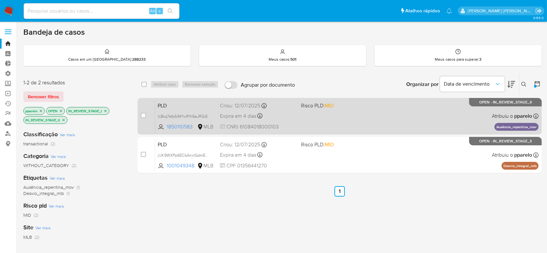
click at [431, 109] on div "PLD lL8kq7efpSiMYwR1h5eJRGiE 1850110583 MLB Risco PLD: MID Criou: [DATE] Criou:…" at bounding box center [346, 116] width 383 height 33
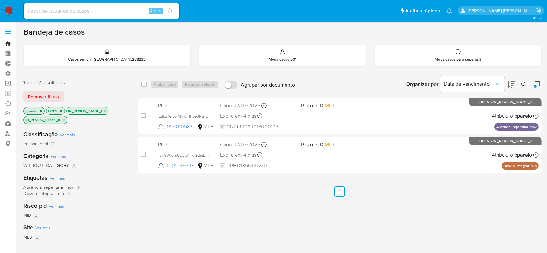
click at [9, 42] on link "Bandeja" at bounding box center [38, 44] width 77 height 10
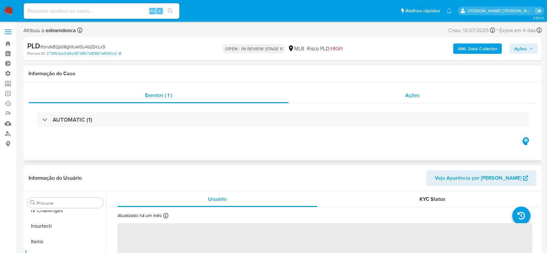
scroll to position [290, 0]
click at [409, 96] on span "Ações" at bounding box center [412, 94] width 15 height 7
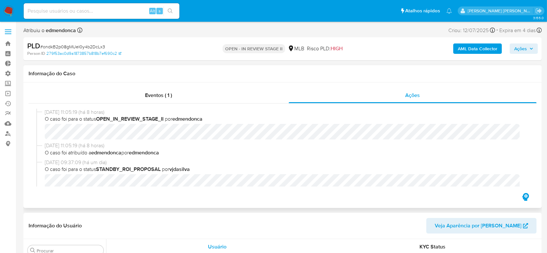
select select "10"
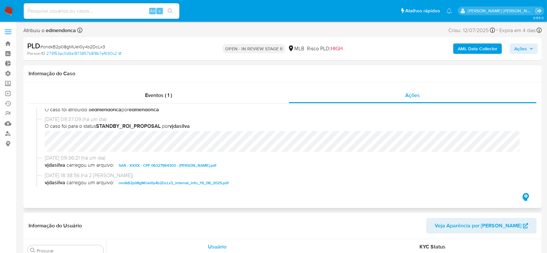
scroll to position [0, 0]
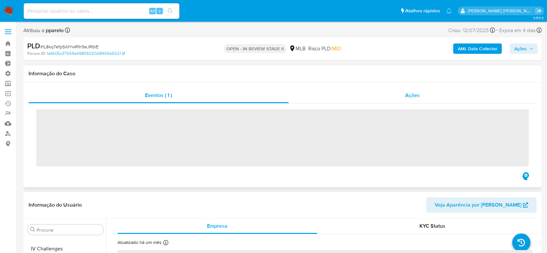
scroll to position [290, 0]
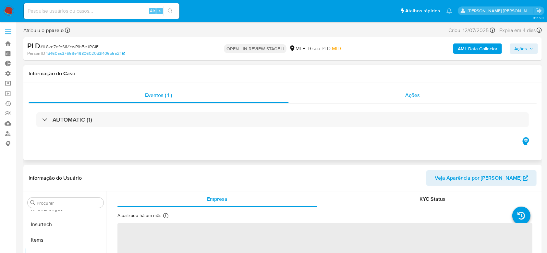
click at [403, 94] on div "Ações" at bounding box center [413, 96] width 248 height 16
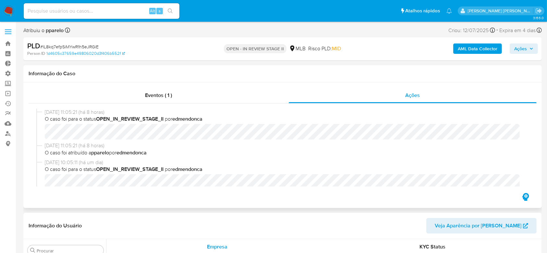
select select "10"
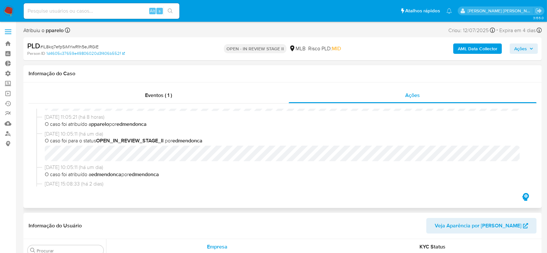
scroll to position [0, 0]
